Goal: Task Accomplishment & Management: Use online tool/utility

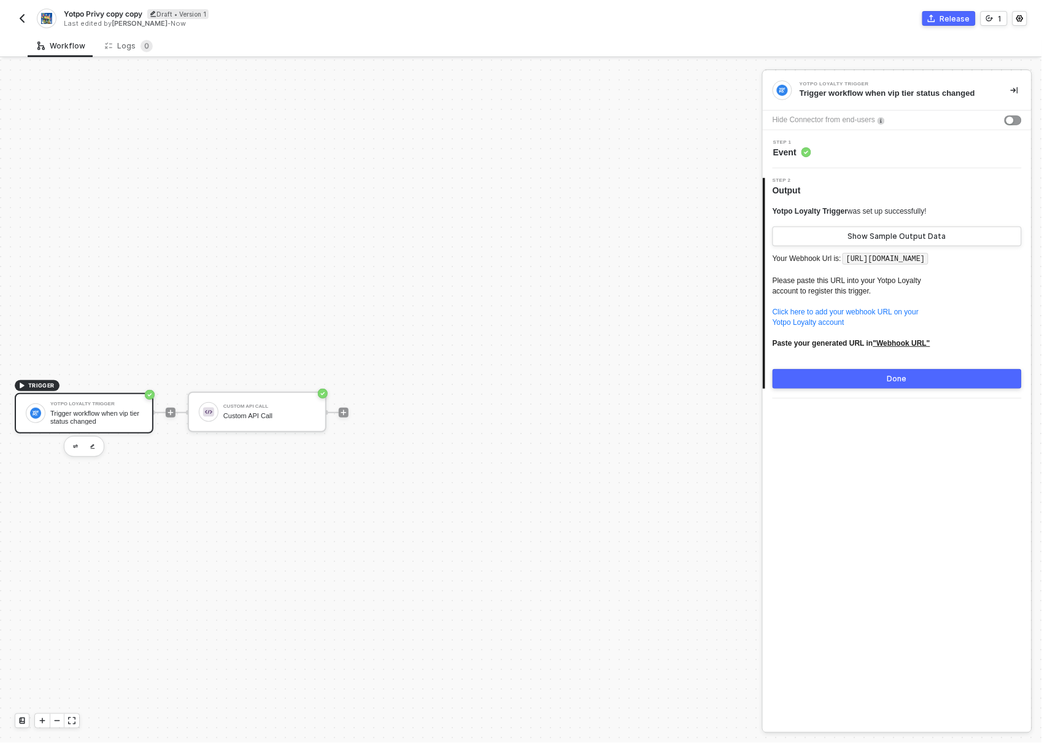
scroll to position [23, 0]
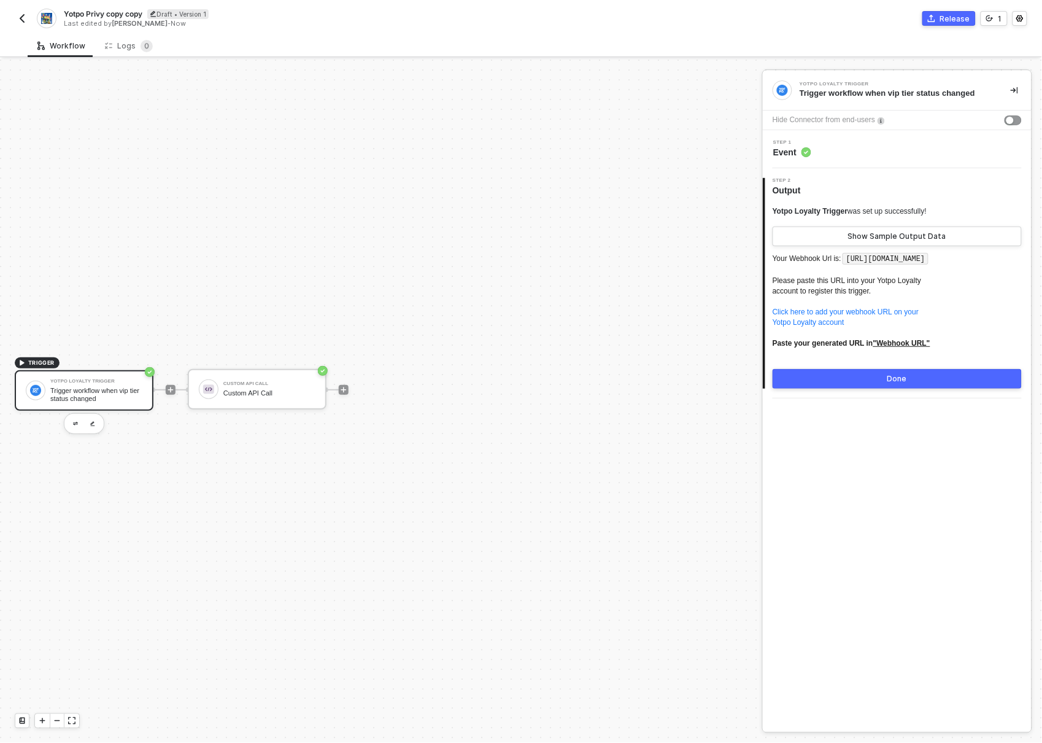
click at [96, 392] on div "Trigger workflow when vip tier status changed" at bounding box center [96, 394] width 92 height 15
click at [75, 423] on img "button" at bounding box center [75, 424] width 5 height 4
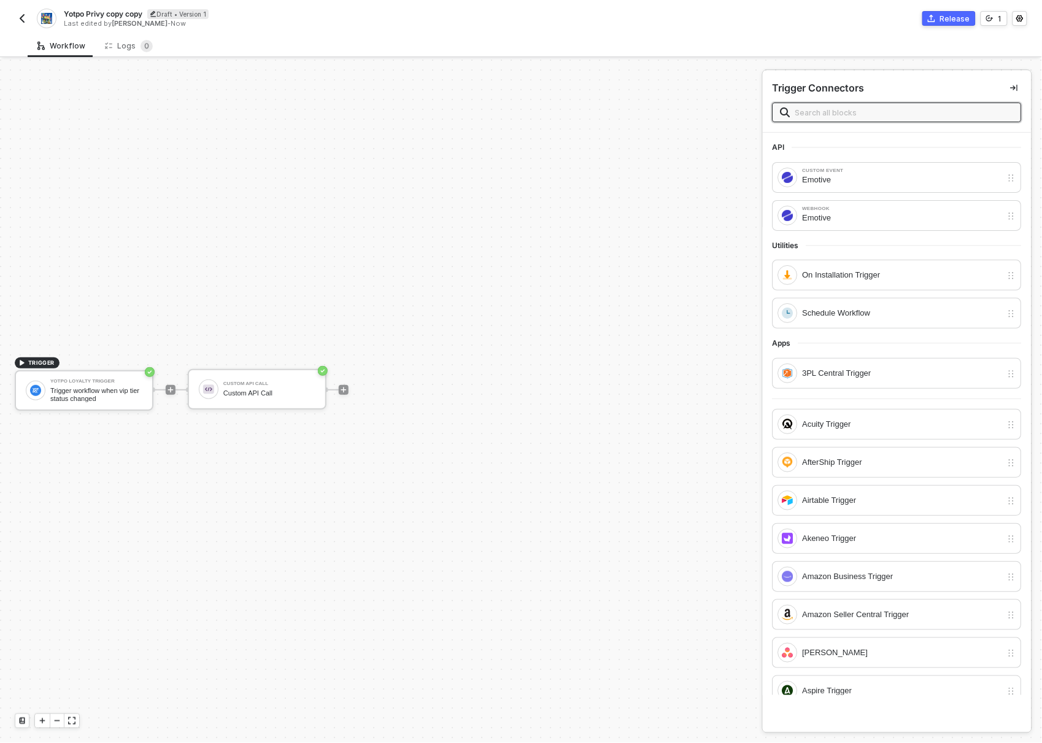
click at [890, 109] on input "text" at bounding box center [904, 113] width 218 height 14
type input "t"
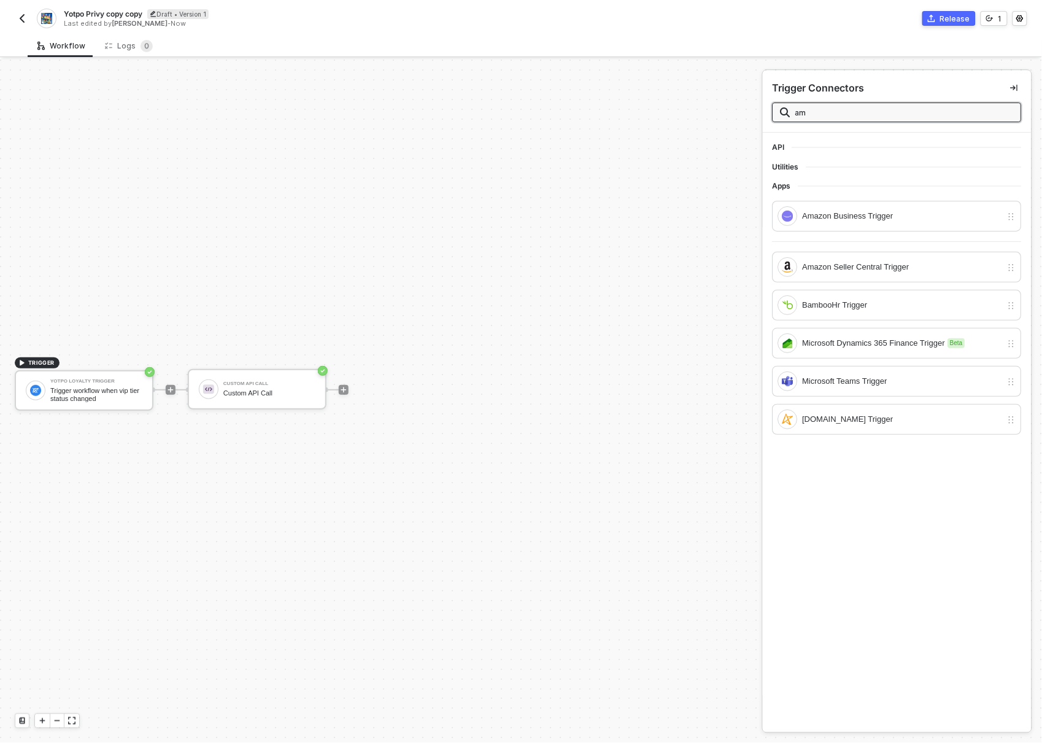
type input "ama"
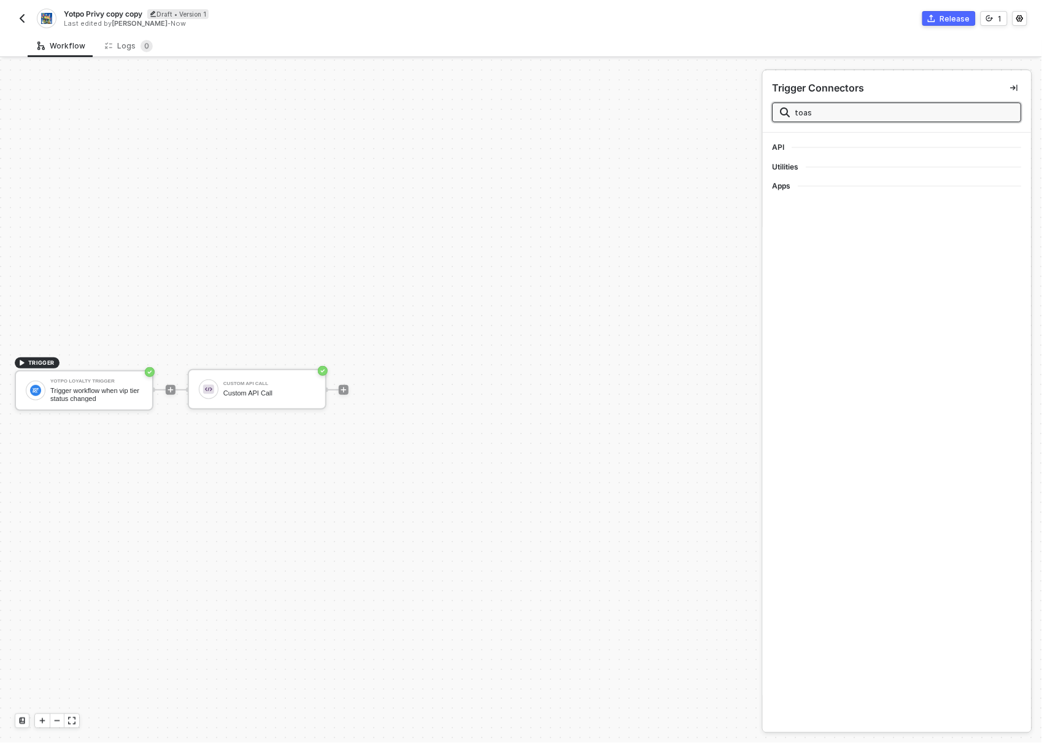
type input "toast"
type input "T"
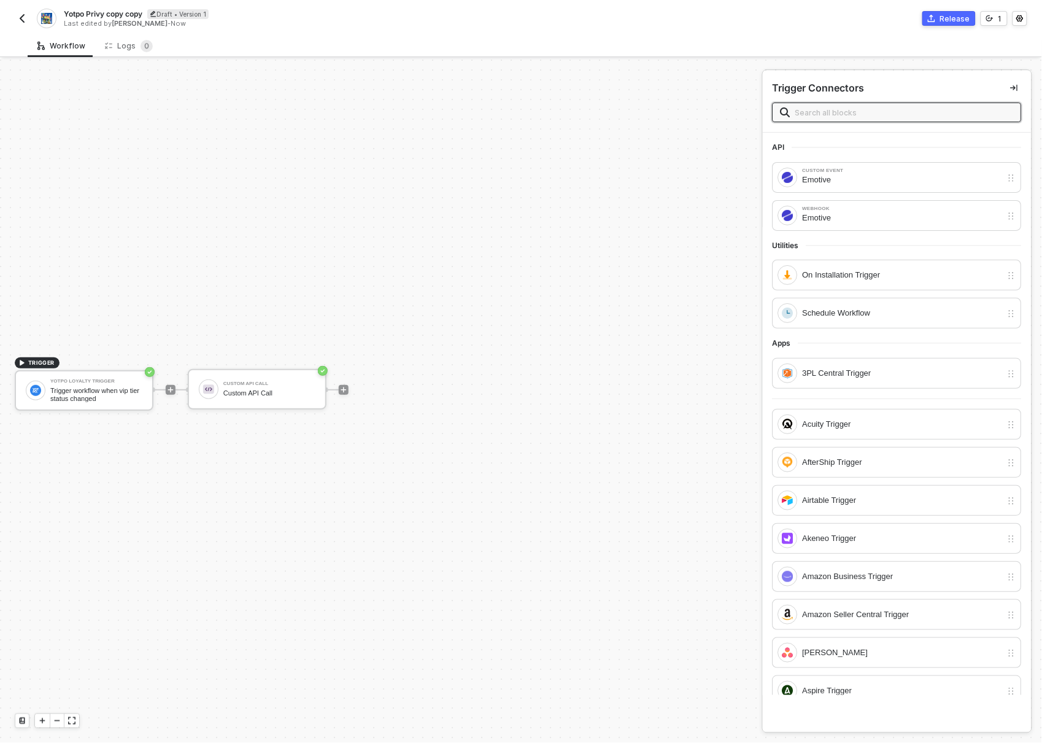
click at [857, 104] on span at bounding box center [897, 112] width 249 height 20
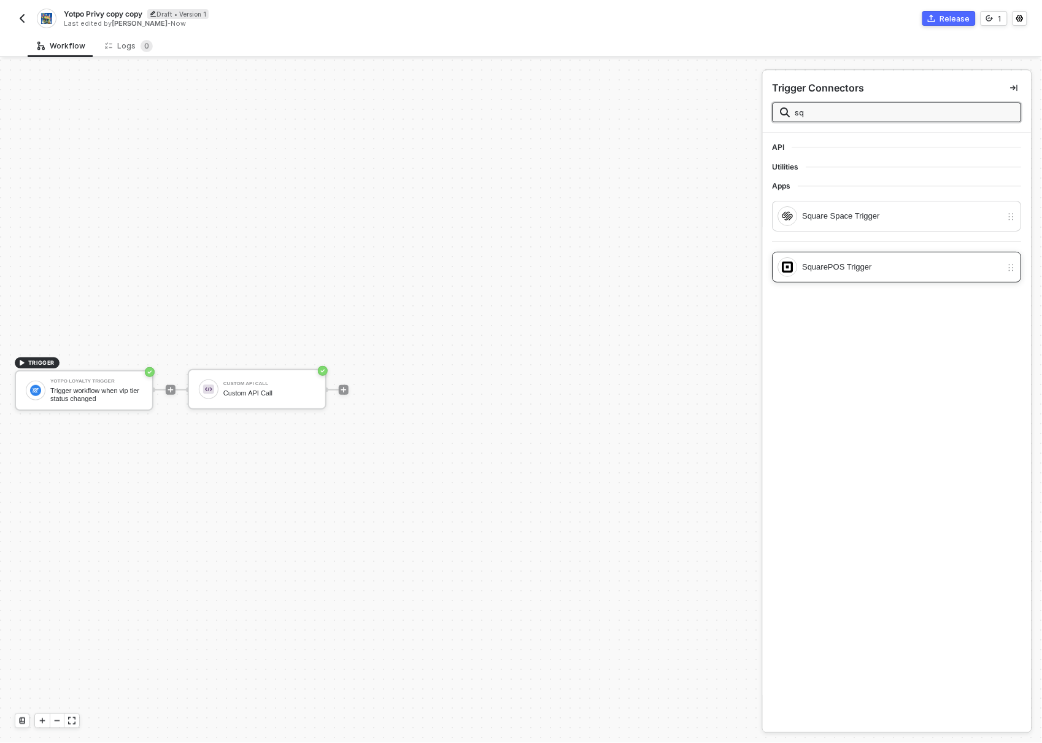
type input "sq"
click at [878, 271] on div "SquarePOS Trigger" at bounding box center [902, 267] width 199 height 14
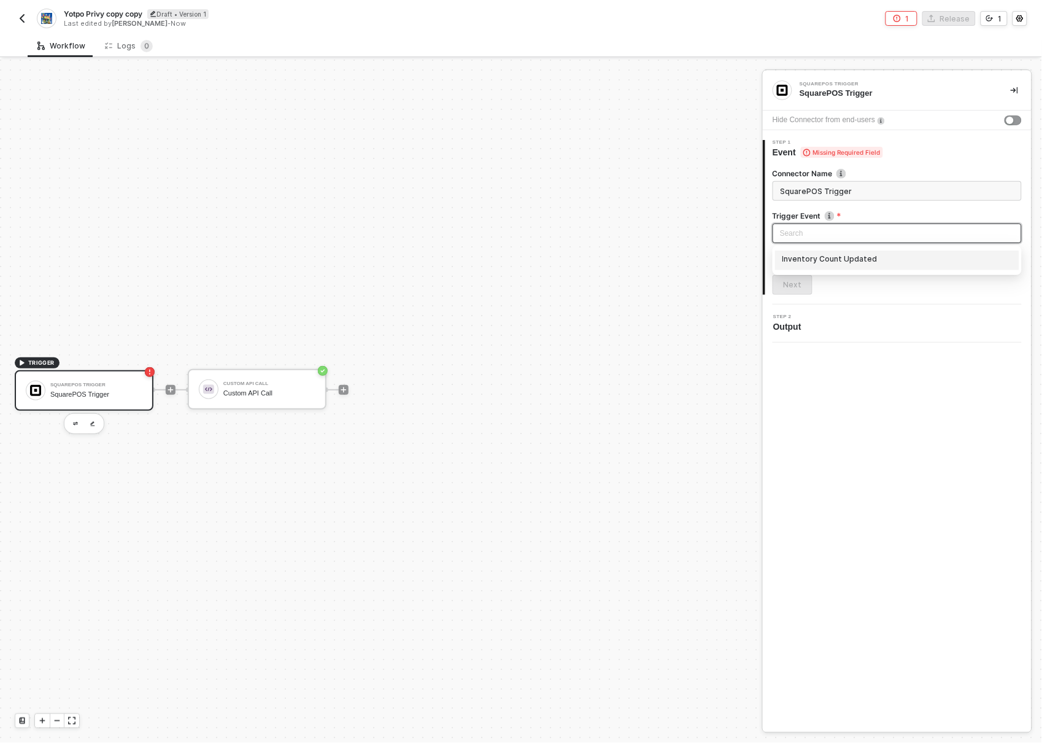
click at [873, 230] on input "search" at bounding box center [897, 233] width 234 height 18
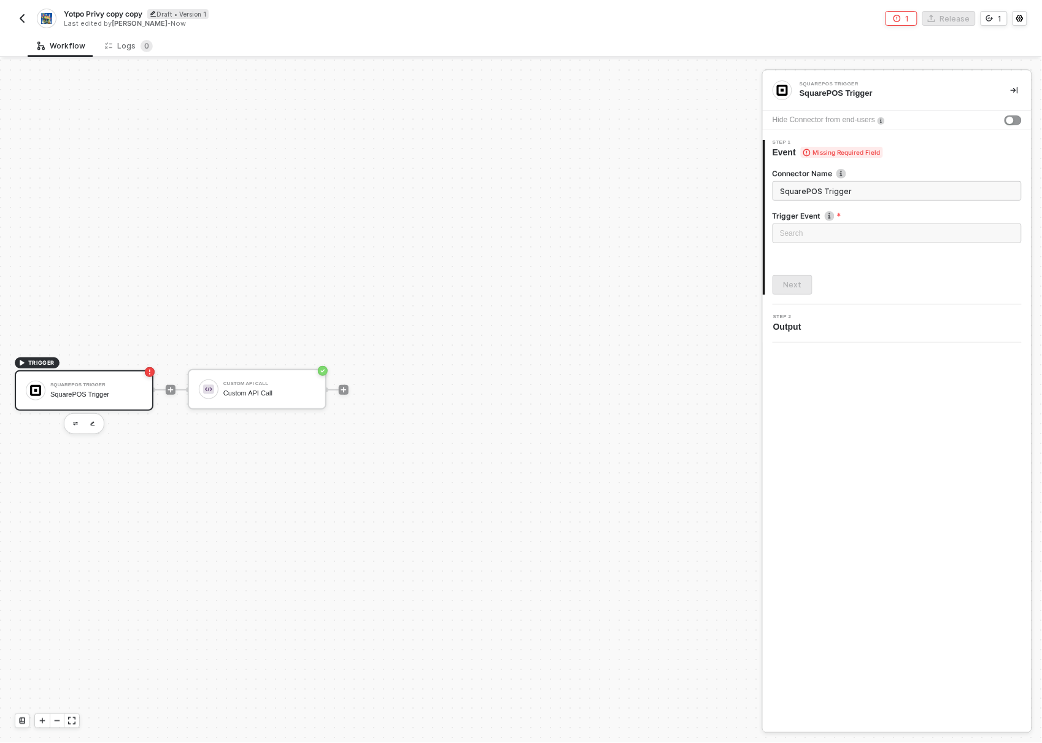
click at [869, 415] on div "SquarePOS Trigger SquarePOS Trigger Hide Connector from end-users 1 Step 1 Even…" at bounding box center [897, 401] width 269 height 661
click at [929, 188] on input "SquarePOS Trigger" at bounding box center [897, 191] width 249 height 20
type input "squar"
click at [74, 424] on img "button" at bounding box center [75, 424] width 5 height 4
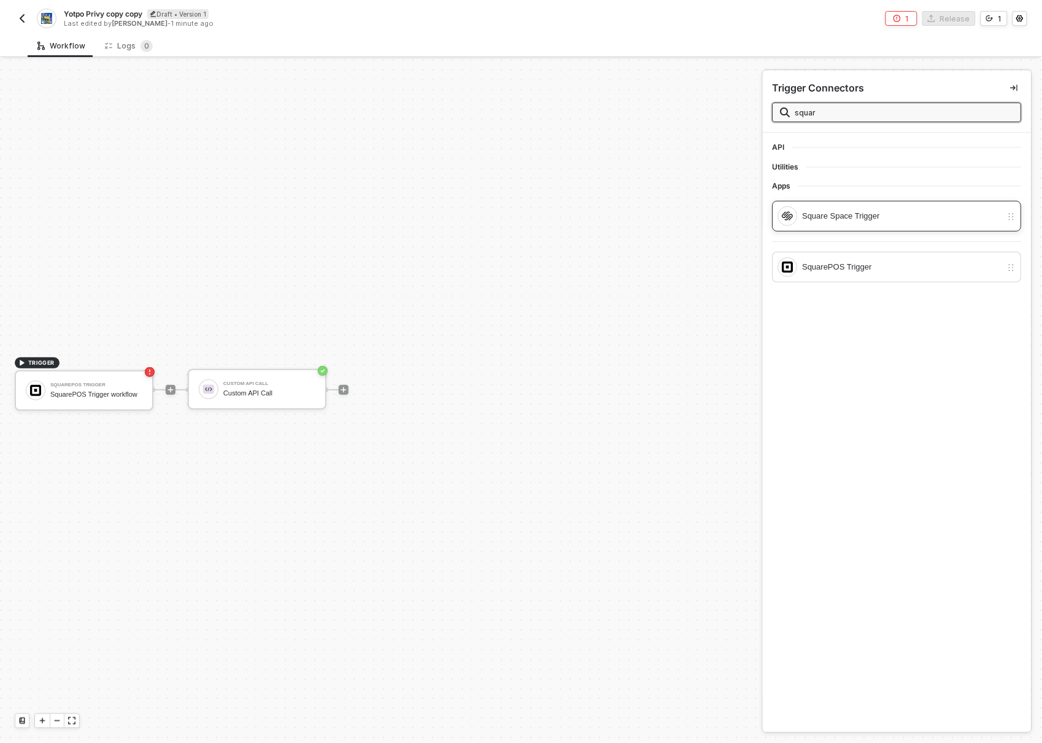
type input "squar"
click at [900, 215] on div "Square Space Trigger" at bounding box center [902, 216] width 199 height 14
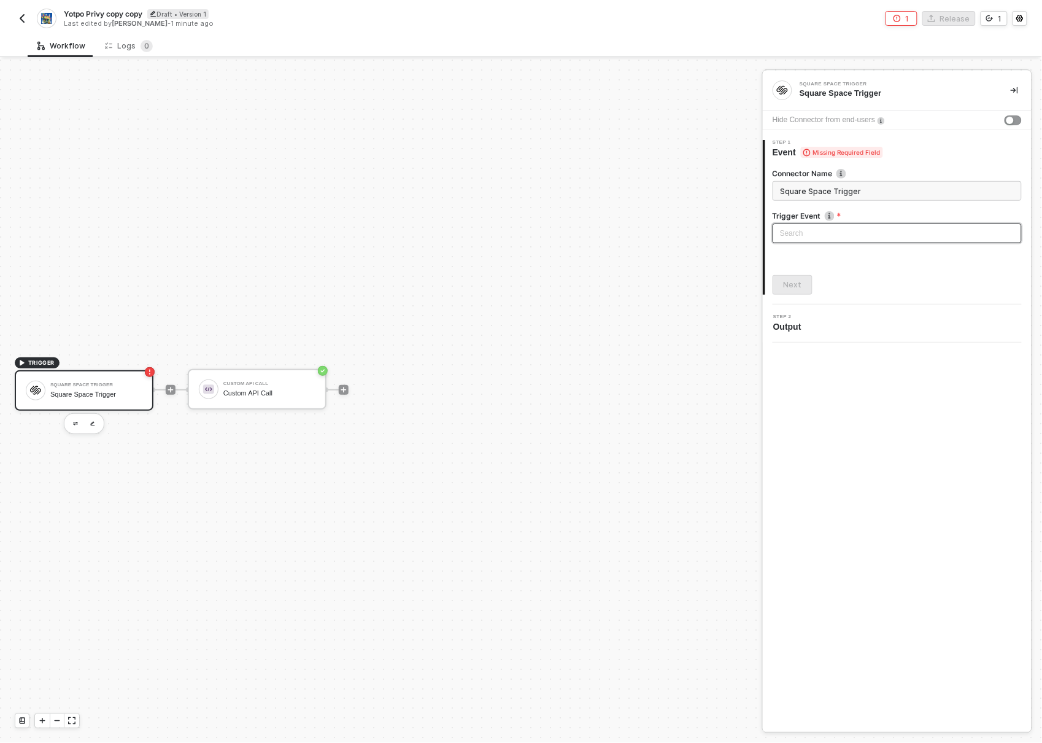
click at [828, 236] on input "search" at bounding box center [897, 233] width 234 height 18
click at [896, 417] on div "Square Space Trigger Square Space Trigger Hide Connector from end-users 1 Step …" at bounding box center [897, 401] width 269 height 661
click at [827, 190] on input "Square Space Trigger" at bounding box center [897, 191] width 249 height 20
type input "str"
click at [74, 419] on button "button" at bounding box center [75, 423] width 15 height 15
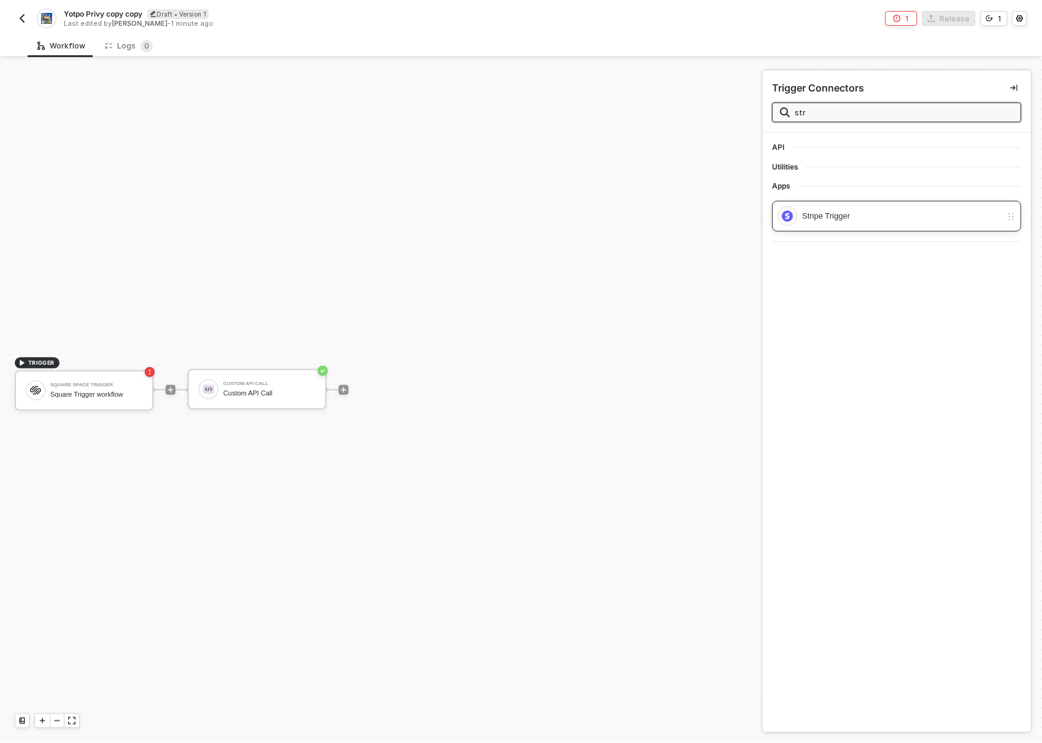
type input "str"
click at [863, 213] on div "Stripe Trigger" at bounding box center [902, 216] width 199 height 14
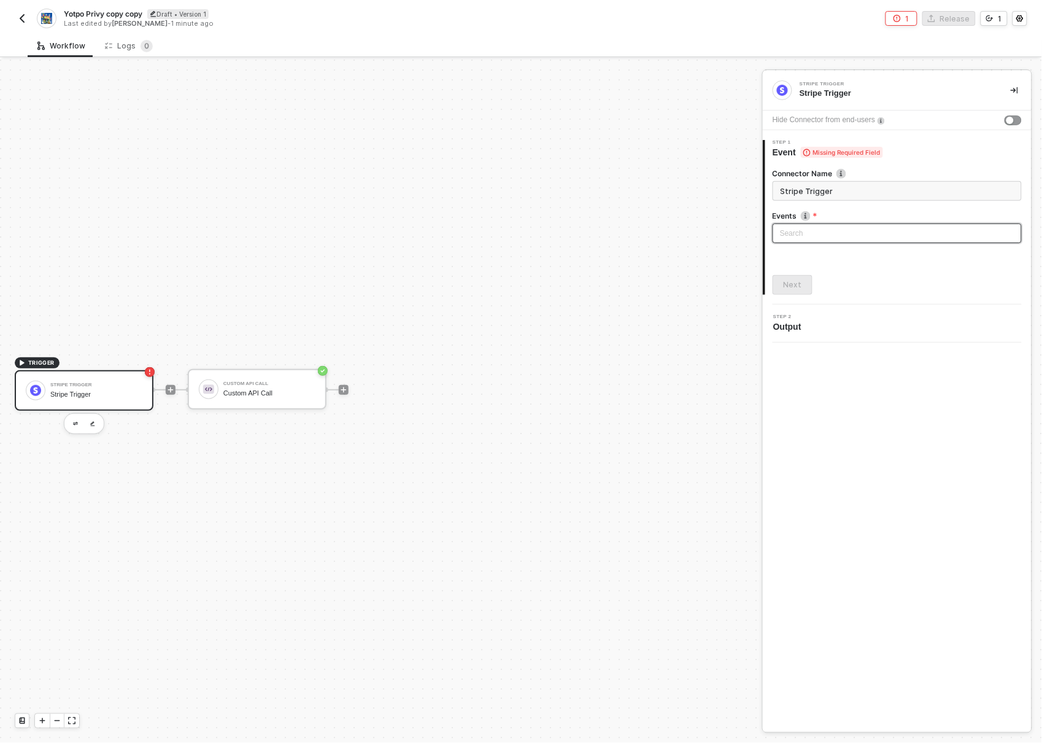
click at [855, 230] on input "search" at bounding box center [897, 233] width 234 height 18
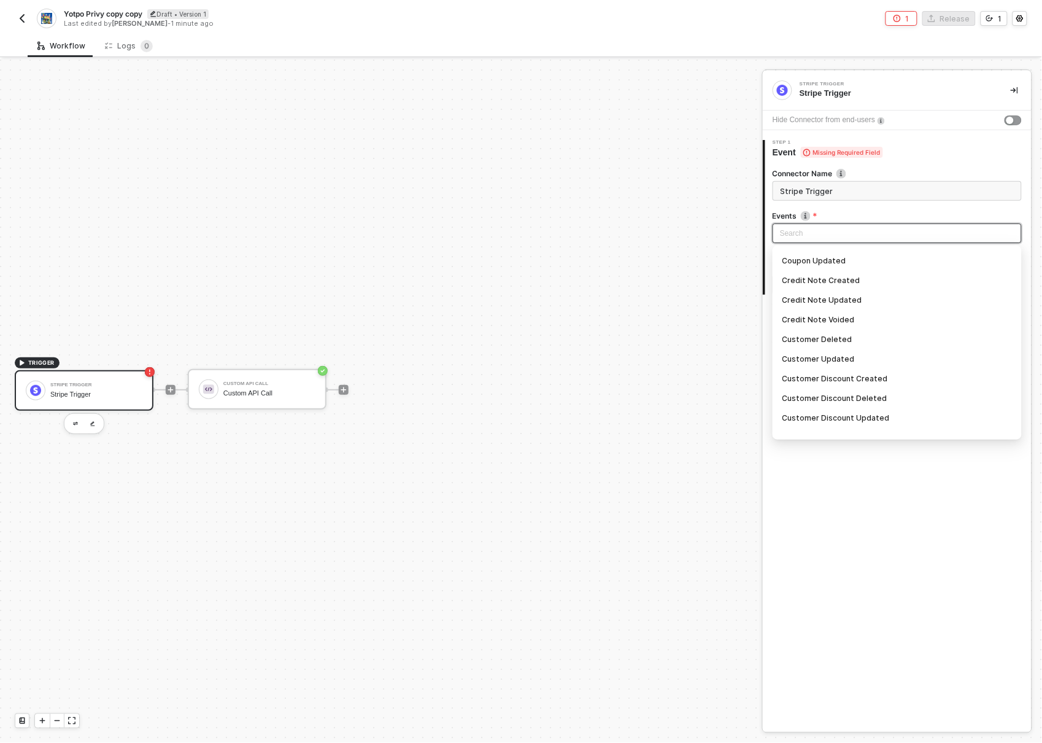
scroll to position [559, 0]
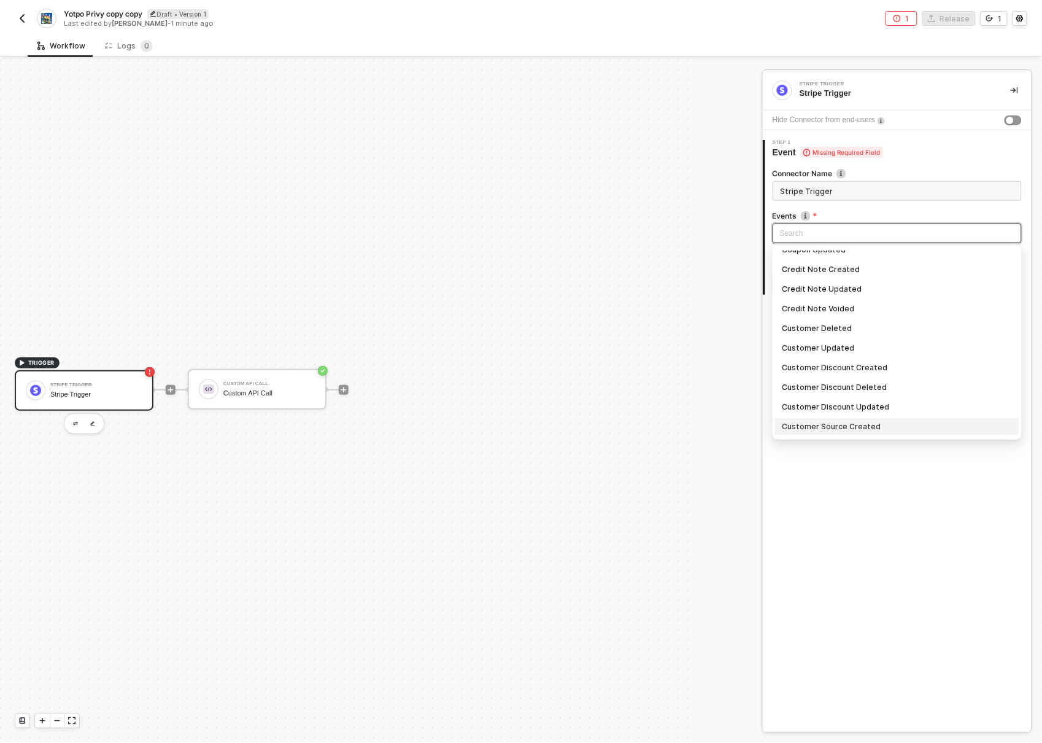
click at [859, 549] on div "Stripe Trigger Stripe Trigger Hide Connector from end-users 1 Step 1 Event Miss…" at bounding box center [897, 401] width 269 height 661
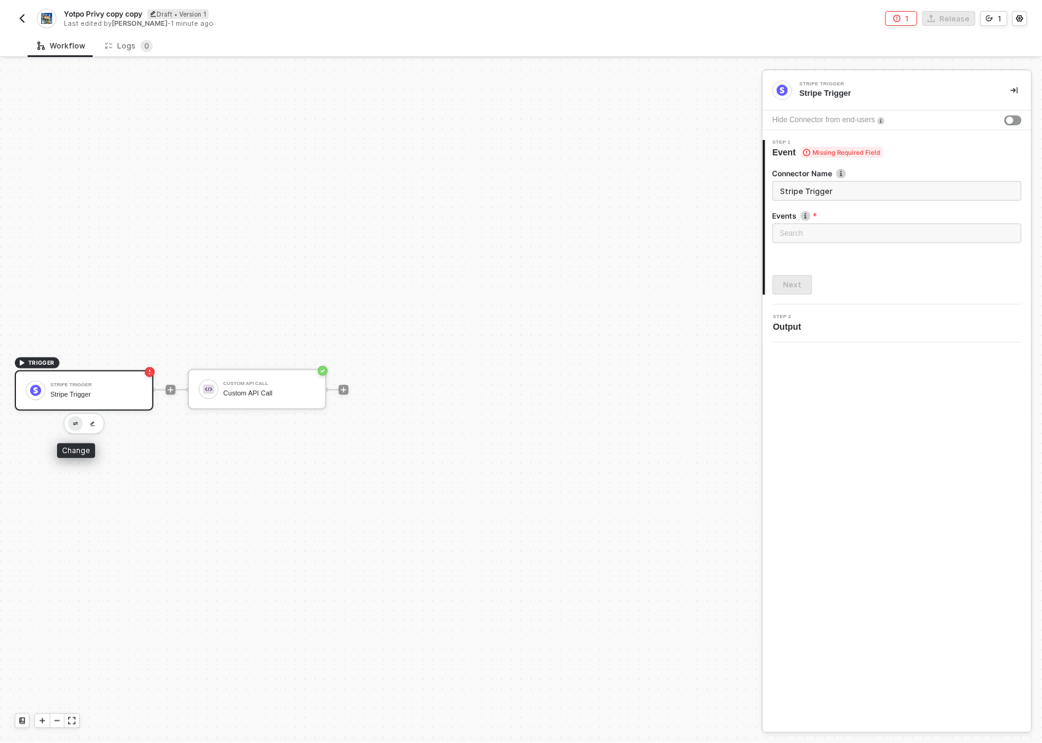
click at [77, 422] on img "button" at bounding box center [75, 424] width 5 height 4
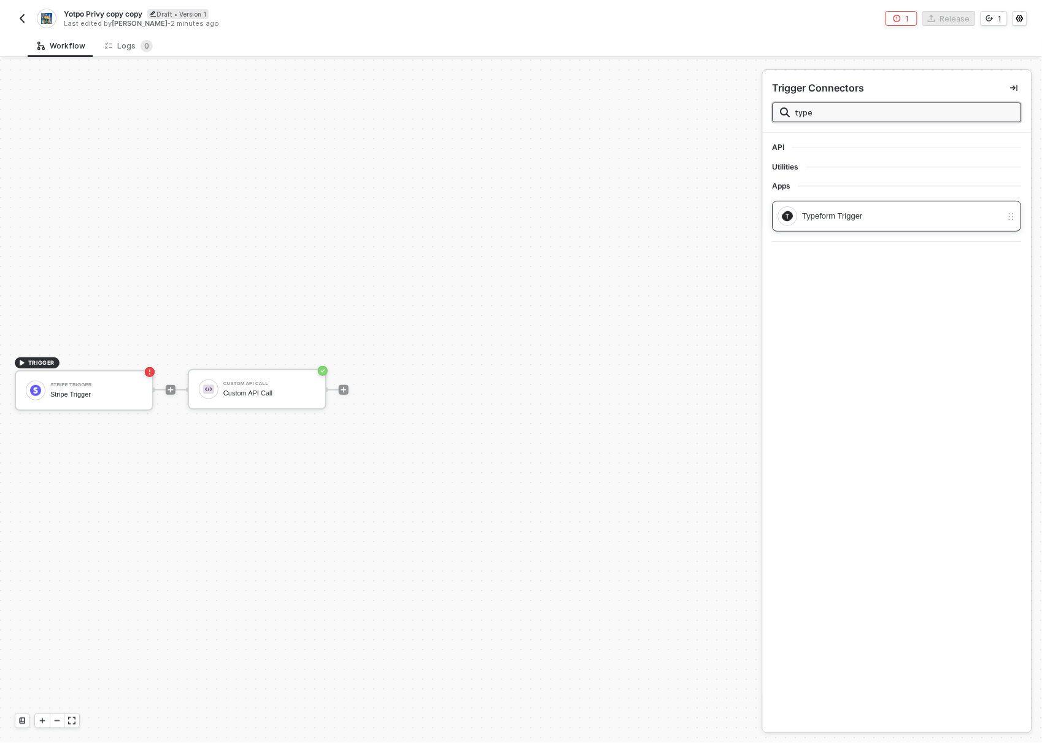
type input "type"
click at [873, 201] on div "Typeform Trigger" at bounding box center [897, 216] width 249 height 31
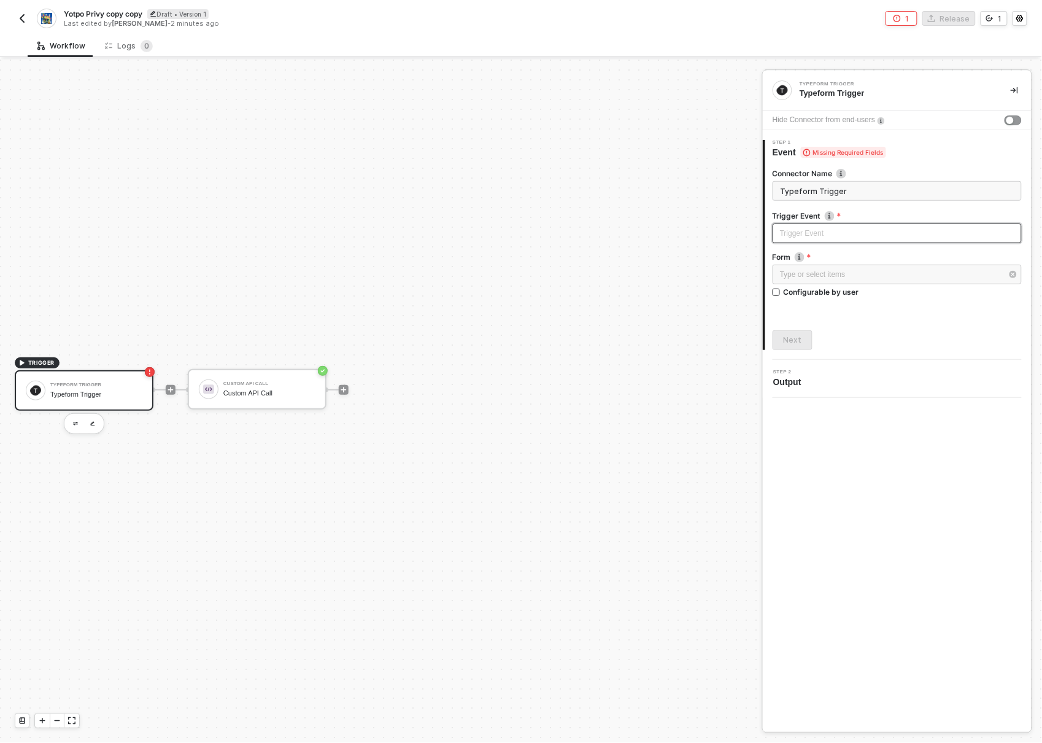
click at [850, 234] on input "search" at bounding box center [897, 233] width 234 height 18
click at [833, 265] on div "Form submitted" at bounding box center [897, 260] width 230 height 14
type input "Trigger workflow when form submitted"
click at [834, 270] on div "Type or select items ﻿" at bounding box center [891, 275] width 222 height 12
